Goal: Task Accomplishment & Management: Manage account settings

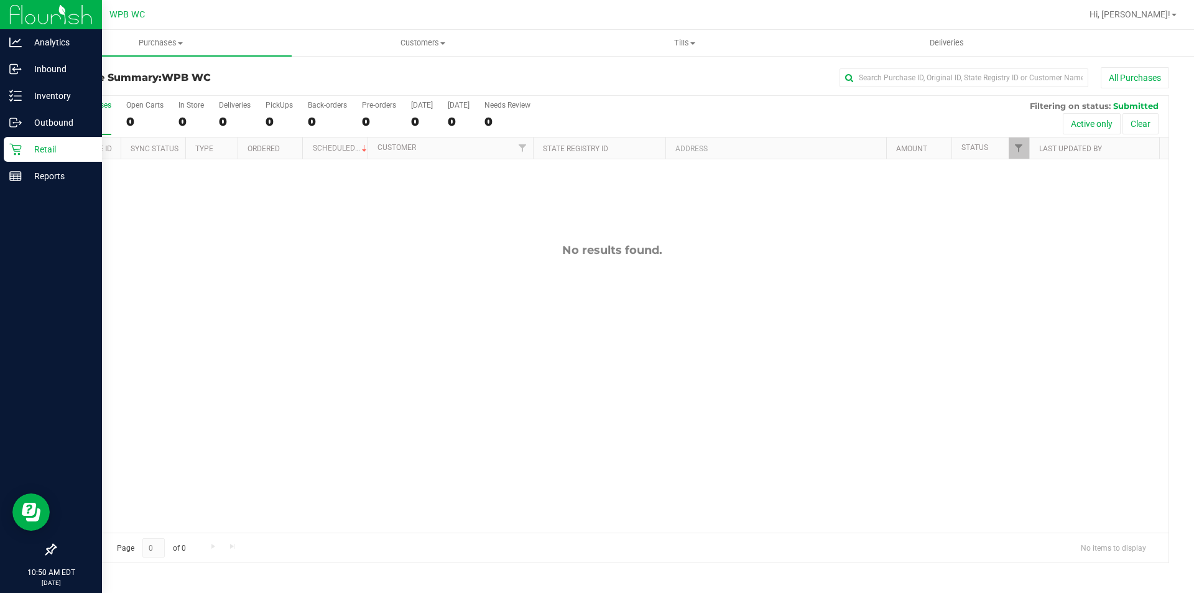
click at [26, 144] on p "Retail" at bounding box center [59, 149] width 75 height 15
click at [80, 162] on link "Retail" at bounding box center [51, 150] width 102 height 27
click at [80, 158] on div "Retail" at bounding box center [53, 149] width 98 height 25
click at [22, 147] on p "Retail" at bounding box center [59, 149] width 75 height 15
click at [32, 147] on p "Retail" at bounding box center [59, 149] width 75 height 15
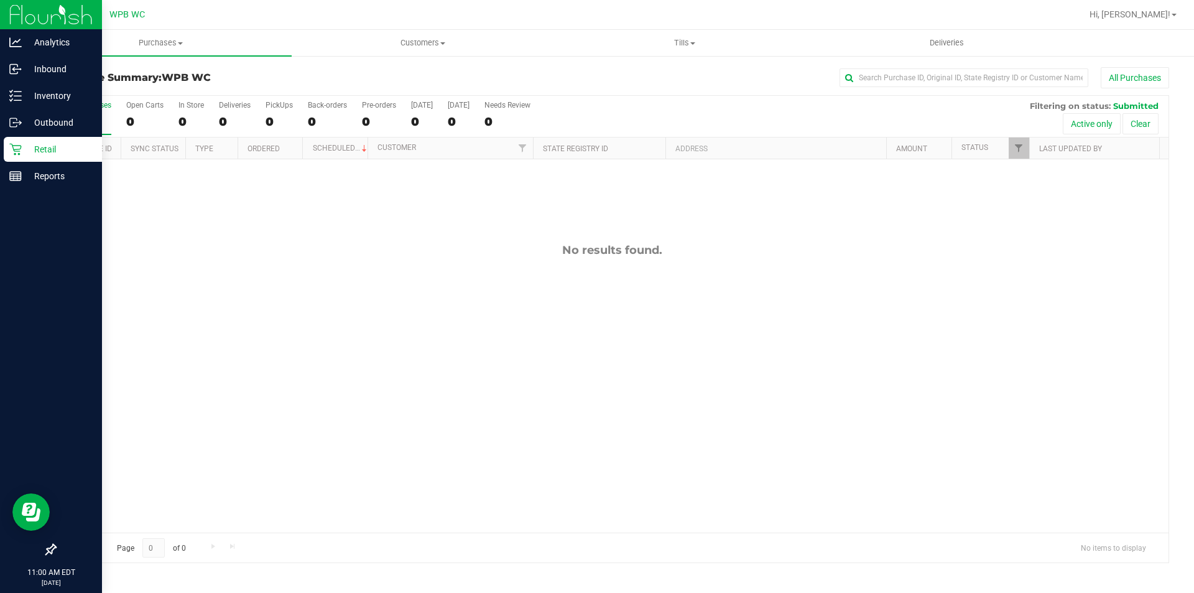
click at [20, 140] on div "Retail" at bounding box center [53, 149] width 98 height 25
click at [29, 152] on p "Retail" at bounding box center [59, 149] width 75 height 15
click at [19, 114] on div "Outbound" at bounding box center [53, 122] width 98 height 25
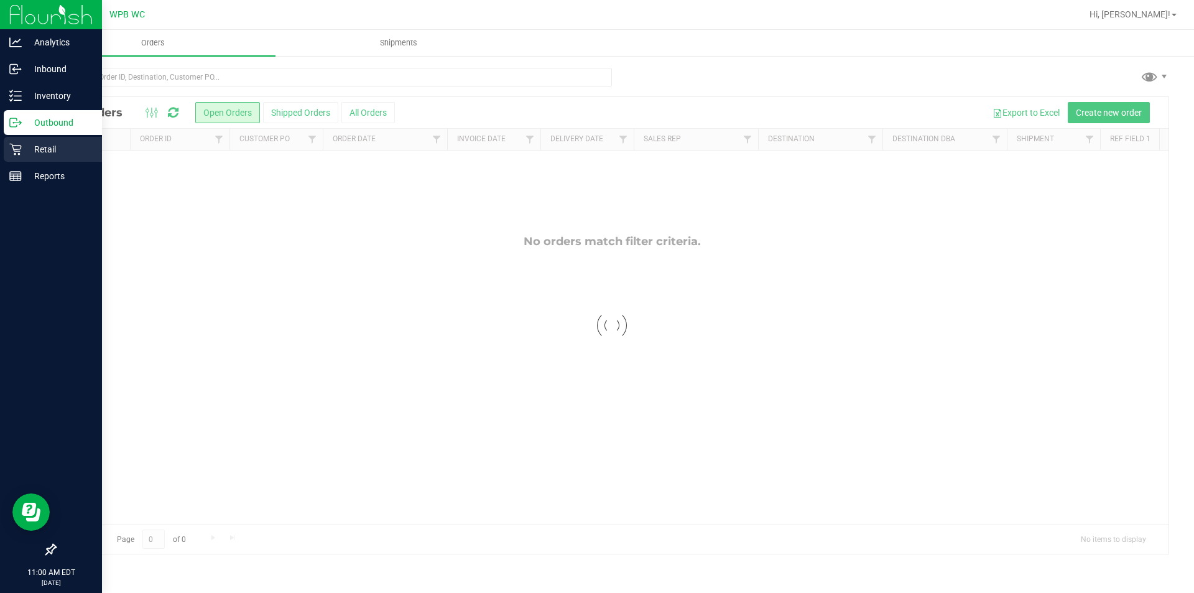
click at [46, 152] on p "Retail" at bounding box center [59, 149] width 75 height 15
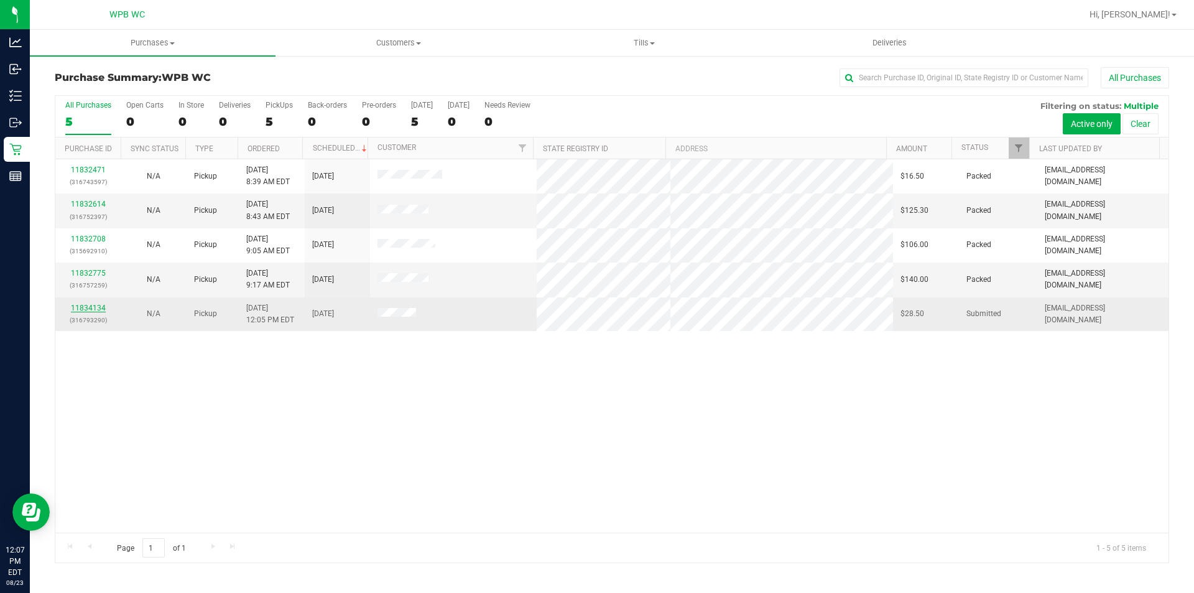
click at [89, 310] on link "11834134" at bounding box center [88, 307] width 35 height 9
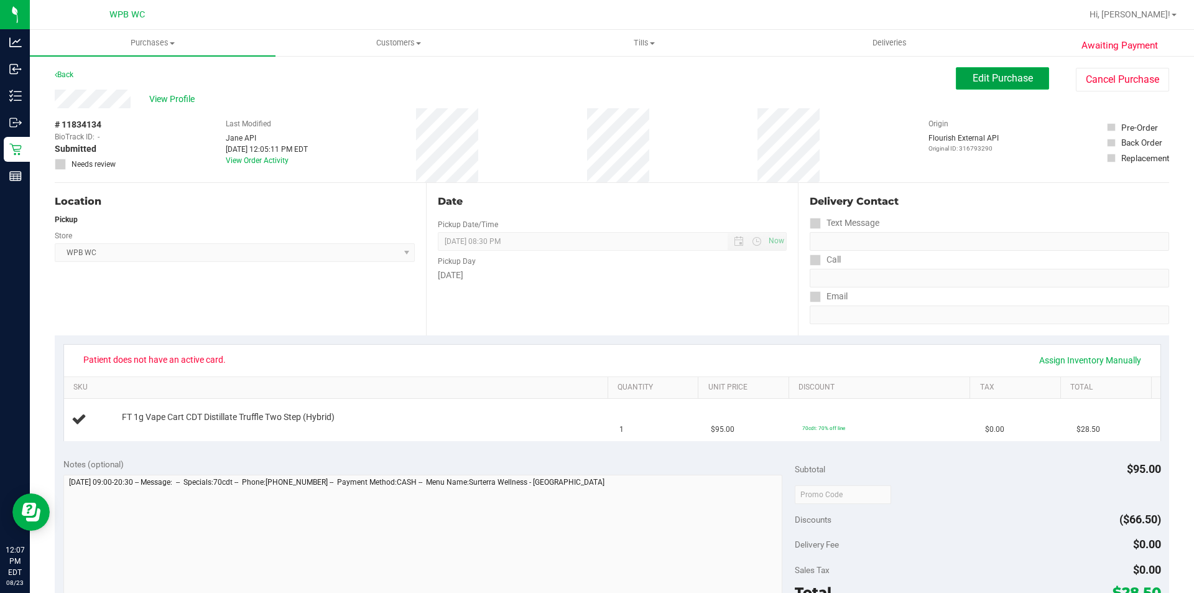
click at [973, 81] on span "Edit Purchase" at bounding box center [1002, 78] width 60 height 12
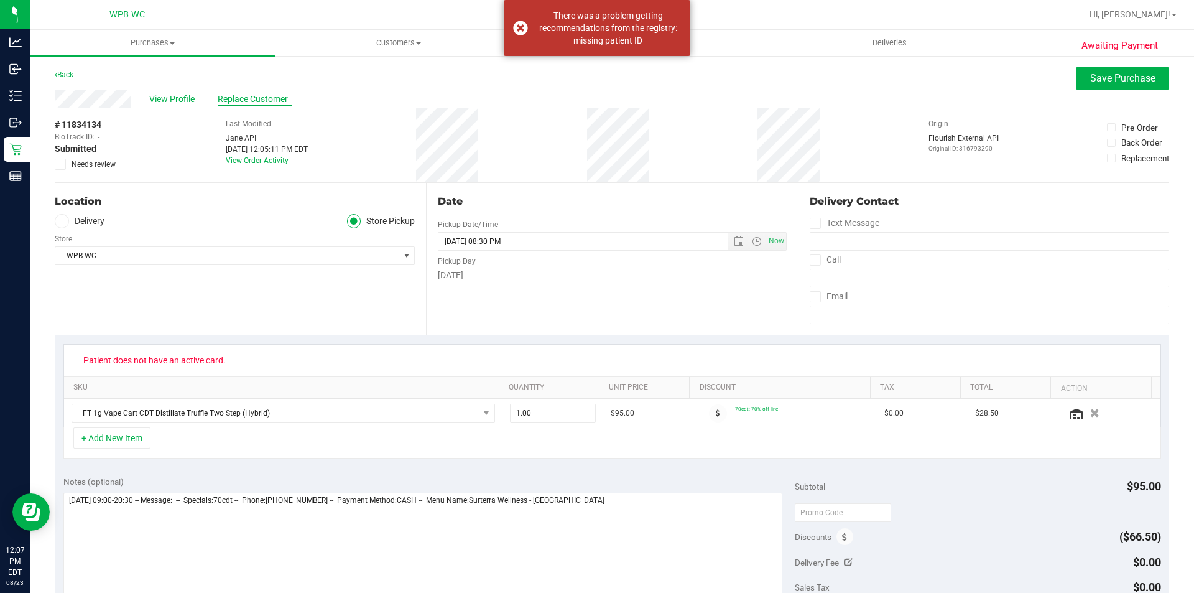
click at [234, 101] on span "Replace Customer" at bounding box center [255, 99] width 75 height 13
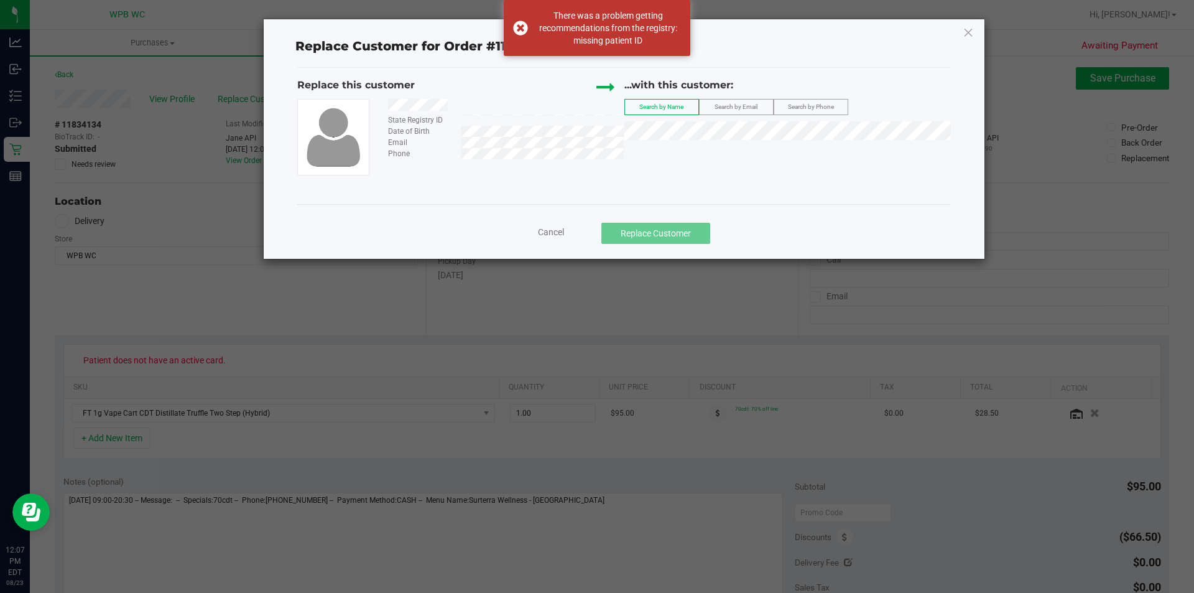
click at [456, 145] on div "Email" at bounding box center [501, 142] width 245 height 11
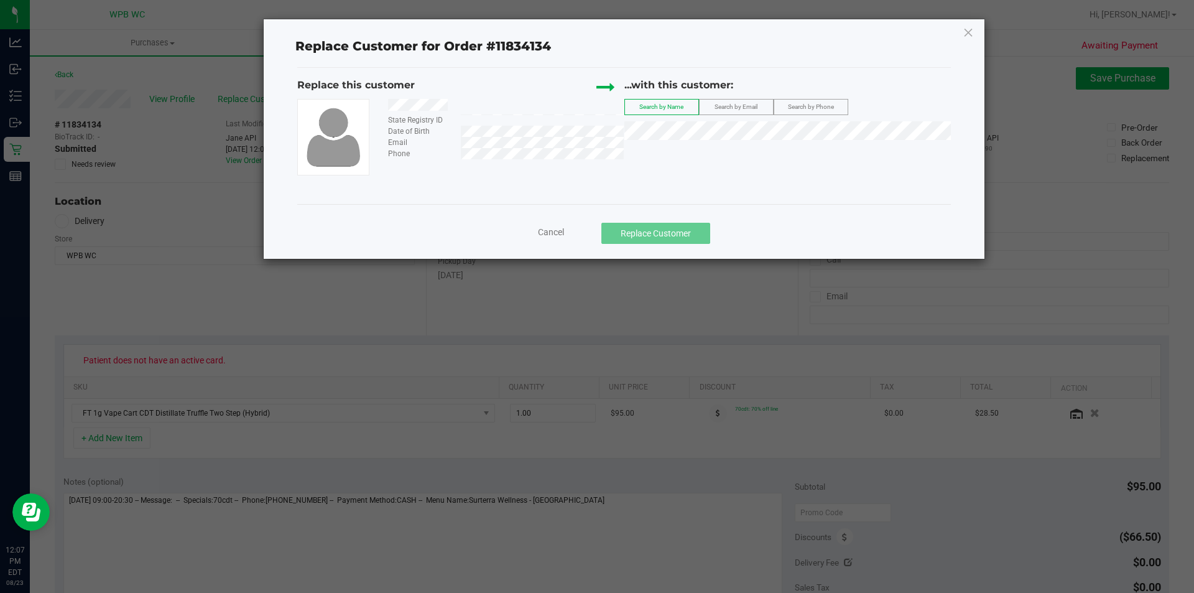
click at [737, 102] on label "Search by Email" at bounding box center [736, 106] width 73 height 15
click at [714, 156] on span "LUIS ACOSTA PACHANO" at bounding box center [699, 154] width 135 height 10
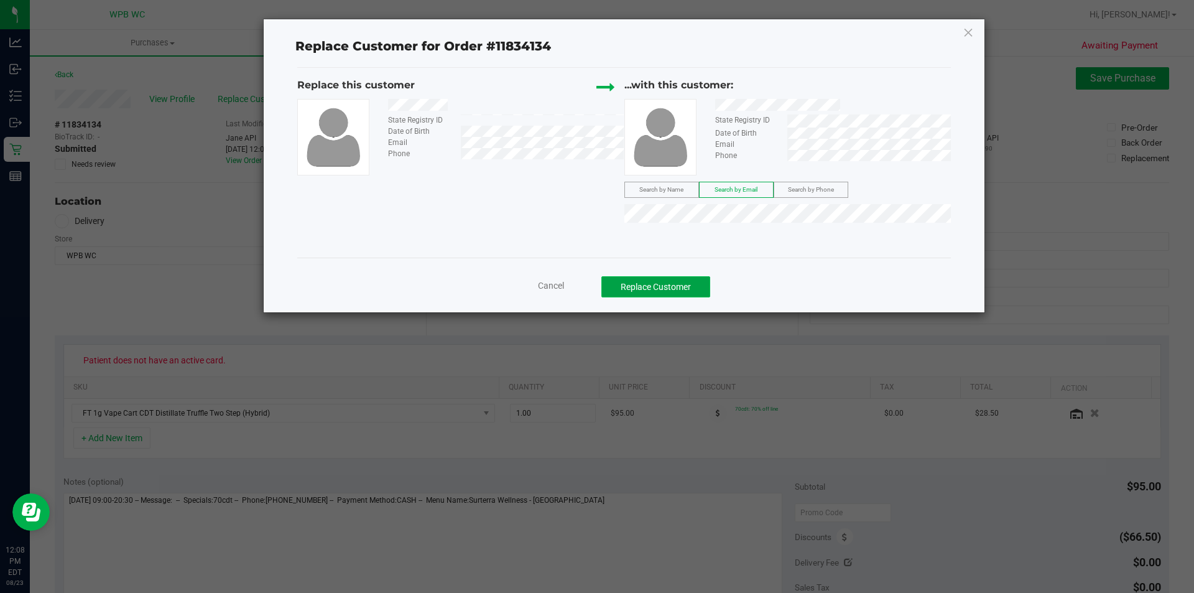
click at [651, 280] on button "Replace Customer" at bounding box center [655, 286] width 109 height 21
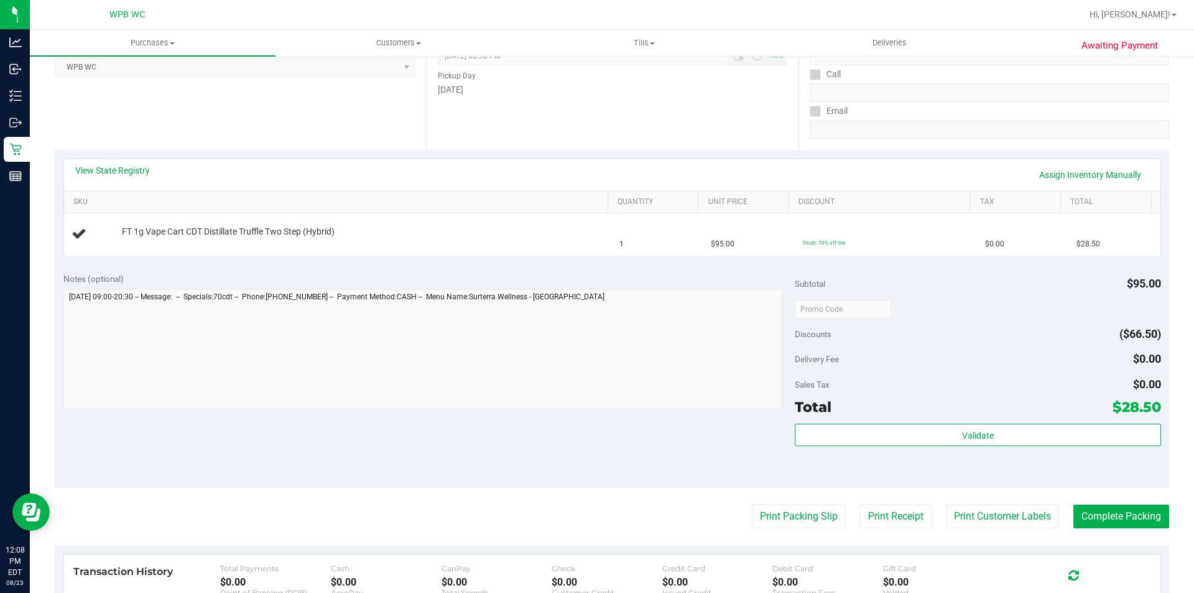
scroll to position [187, 0]
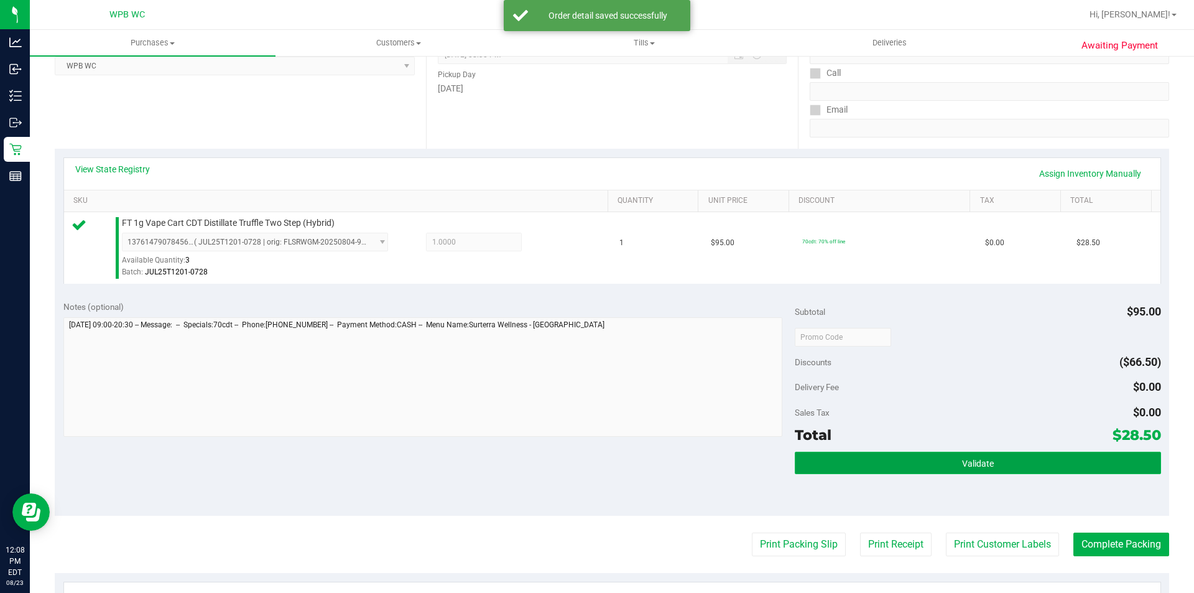
click at [914, 461] on button "Validate" at bounding box center [978, 462] width 366 height 22
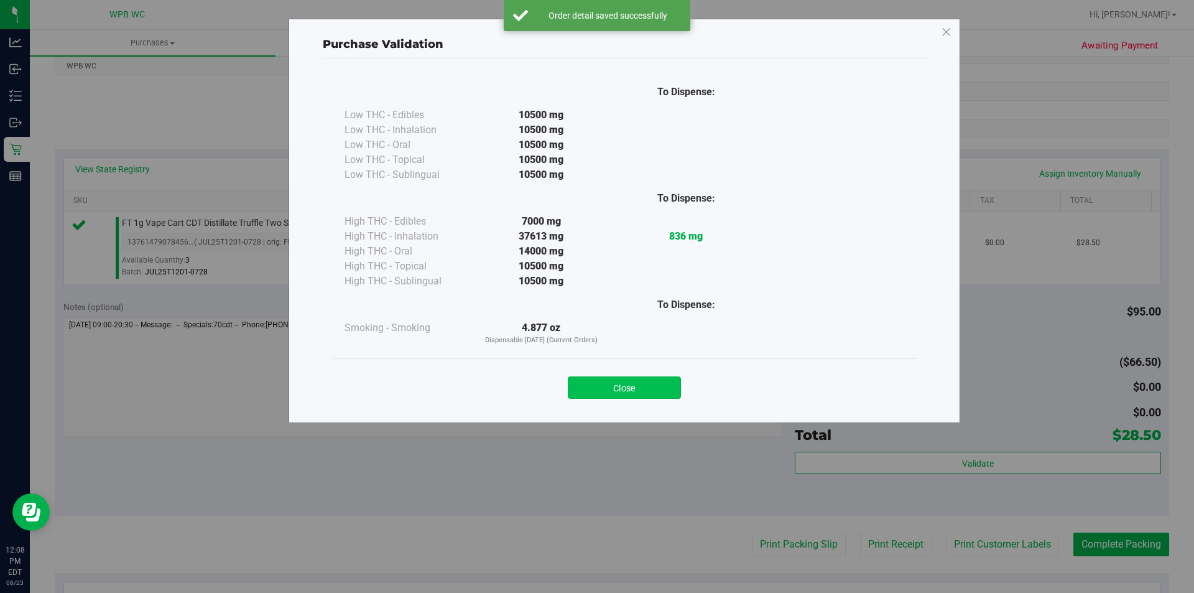
drag, startPoint x: 570, startPoint y: 366, endPoint x: 598, endPoint y: 382, distance: 31.8
click at [575, 370] on div "Close" at bounding box center [624, 383] width 584 height 50
click at [604, 384] on button "Close" at bounding box center [624, 387] width 113 height 22
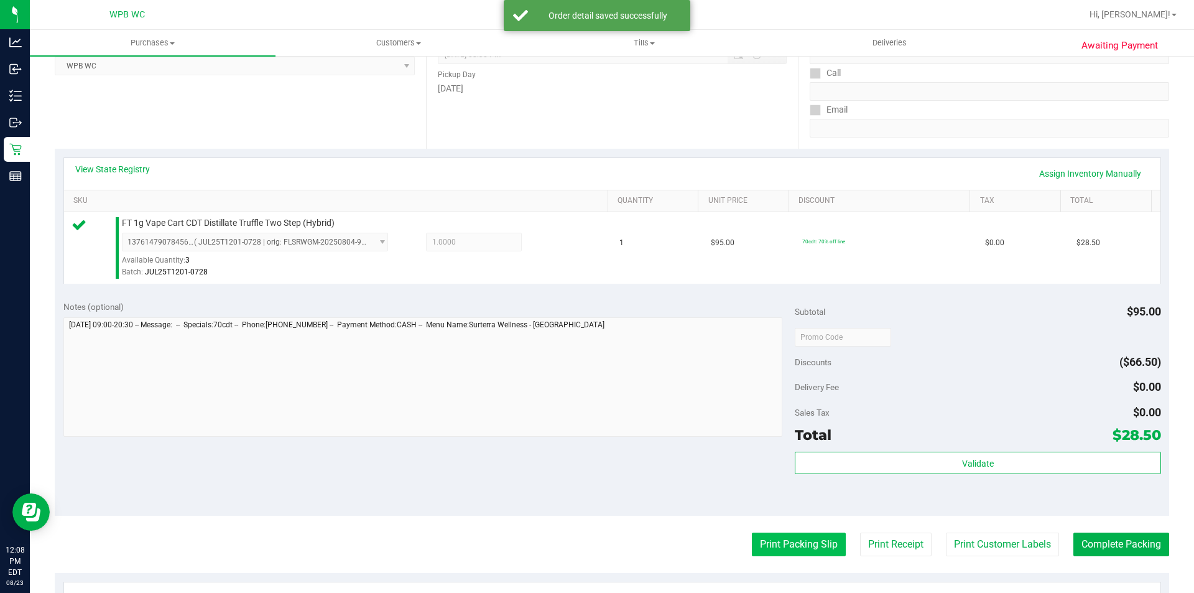
click at [784, 552] on purchase-details "Back Edit Purchase Cancel Purchase View Profile # 11834134 BioTrack ID: - Submi…" at bounding box center [612, 343] width 1114 height 925
click at [770, 543] on button "Print Packing Slip" at bounding box center [799, 544] width 94 height 24
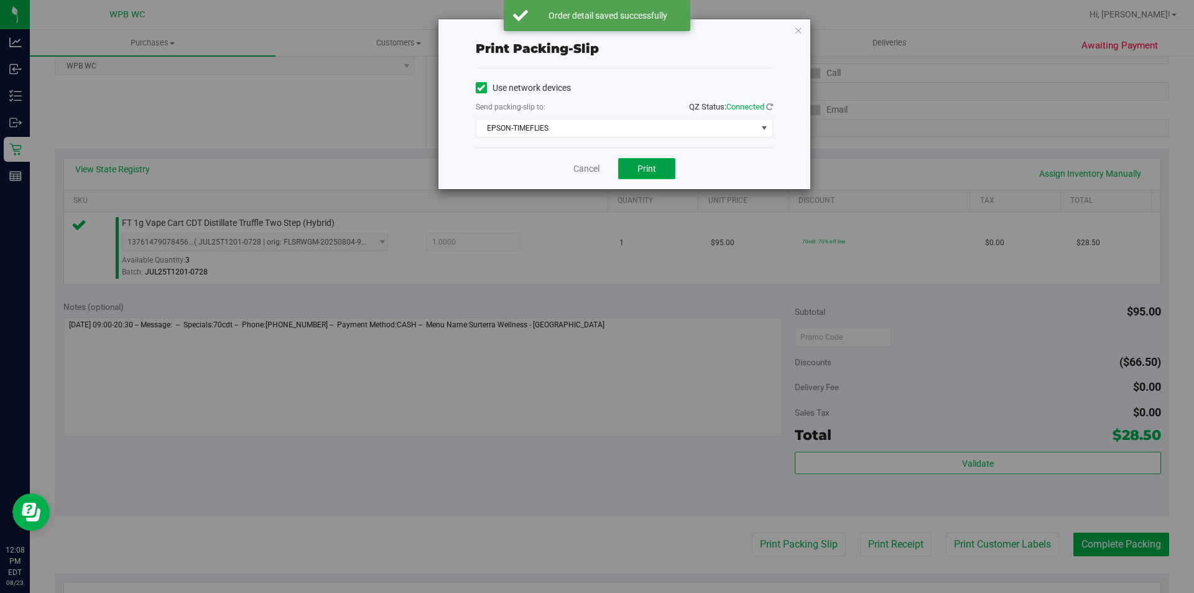
click at [659, 159] on button "Print" at bounding box center [646, 168] width 57 height 21
click at [588, 170] on link "Cancel" at bounding box center [586, 168] width 26 height 13
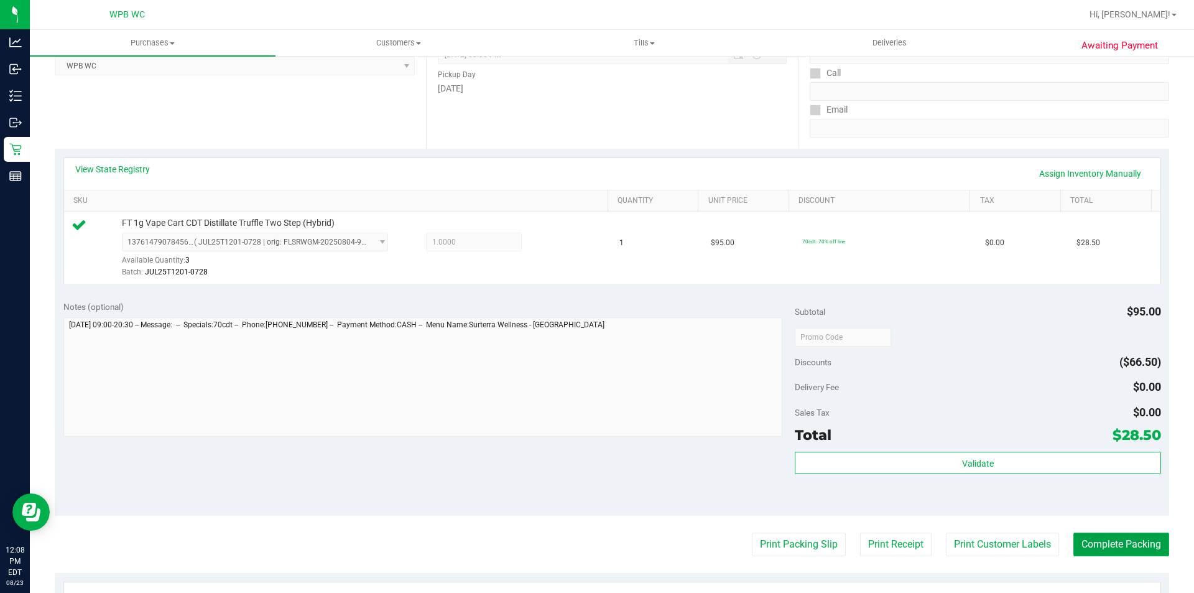
click at [1114, 536] on button "Complete Packing" at bounding box center [1121, 544] width 96 height 24
